Goal: Consume media (video, audio)

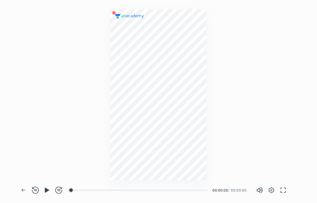
scroll to position [203, 317]
click at [45, 189] on icon "button" at bounding box center [47, 190] width 4 height 5
click at [154, 88] on img at bounding box center [158, 95] width 28 height 28
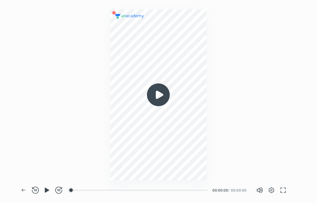
click at [157, 87] on img at bounding box center [158, 95] width 28 height 28
click at [46, 193] on icon "button" at bounding box center [46, 190] width 7 height 7
drag, startPoint x: 72, startPoint y: 190, endPoint x: 88, endPoint y: 192, distance: 16.1
click at [88, 192] on div "00:00" at bounding box center [140, 190] width 136 height 6
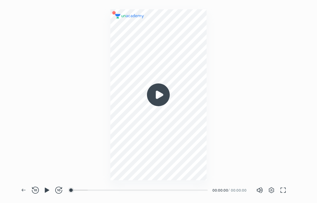
click at [88, 192] on div "00:00" at bounding box center [140, 190] width 136 height 6
click at [150, 93] on img at bounding box center [158, 95] width 28 height 28
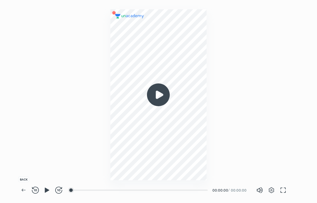
click at [24, 188] on icon "button" at bounding box center [23, 190] width 7 height 7
